Goal: Information Seeking & Learning: Check status

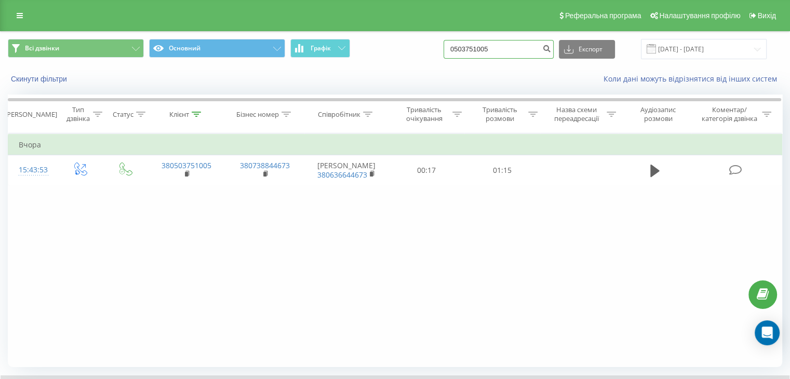
click at [471, 47] on input "0503751005" at bounding box center [498, 49] width 110 height 19
paste input "[PHONE_NUMBER]"
click at [490, 51] on input "[PHONE_NUMBER]" at bounding box center [498, 49] width 110 height 19
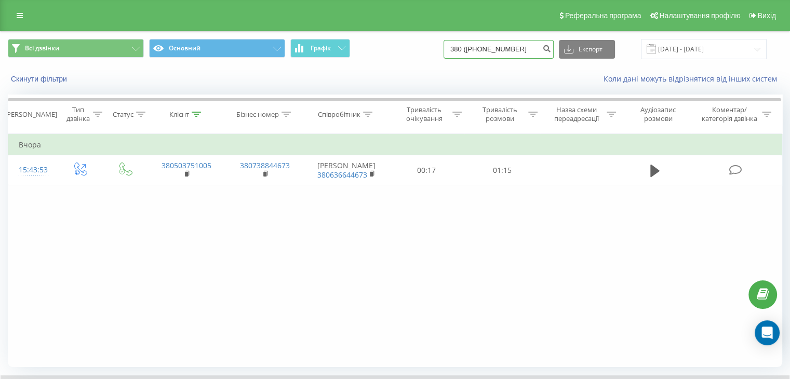
click at [479, 50] on input "380 ([PHONE_NUMBER]" at bounding box center [498, 49] width 110 height 19
click at [500, 48] on input "380 96 983-10-06" at bounding box center [498, 49] width 110 height 19
click at [508, 48] on input "380 96 98310-06" at bounding box center [498, 49] width 110 height 19
type input "380 96 9831006"
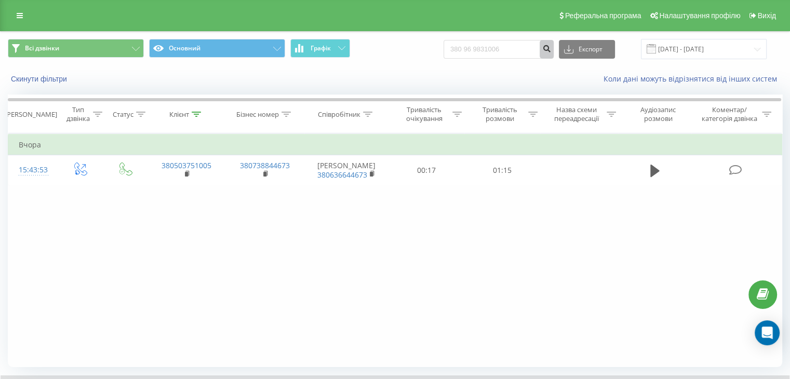
click at [551, 47] on icon "submit" at bounding box center [546, 47] width 9 height 6
